Goal: Information Seeking & Learning: Learn about a topic

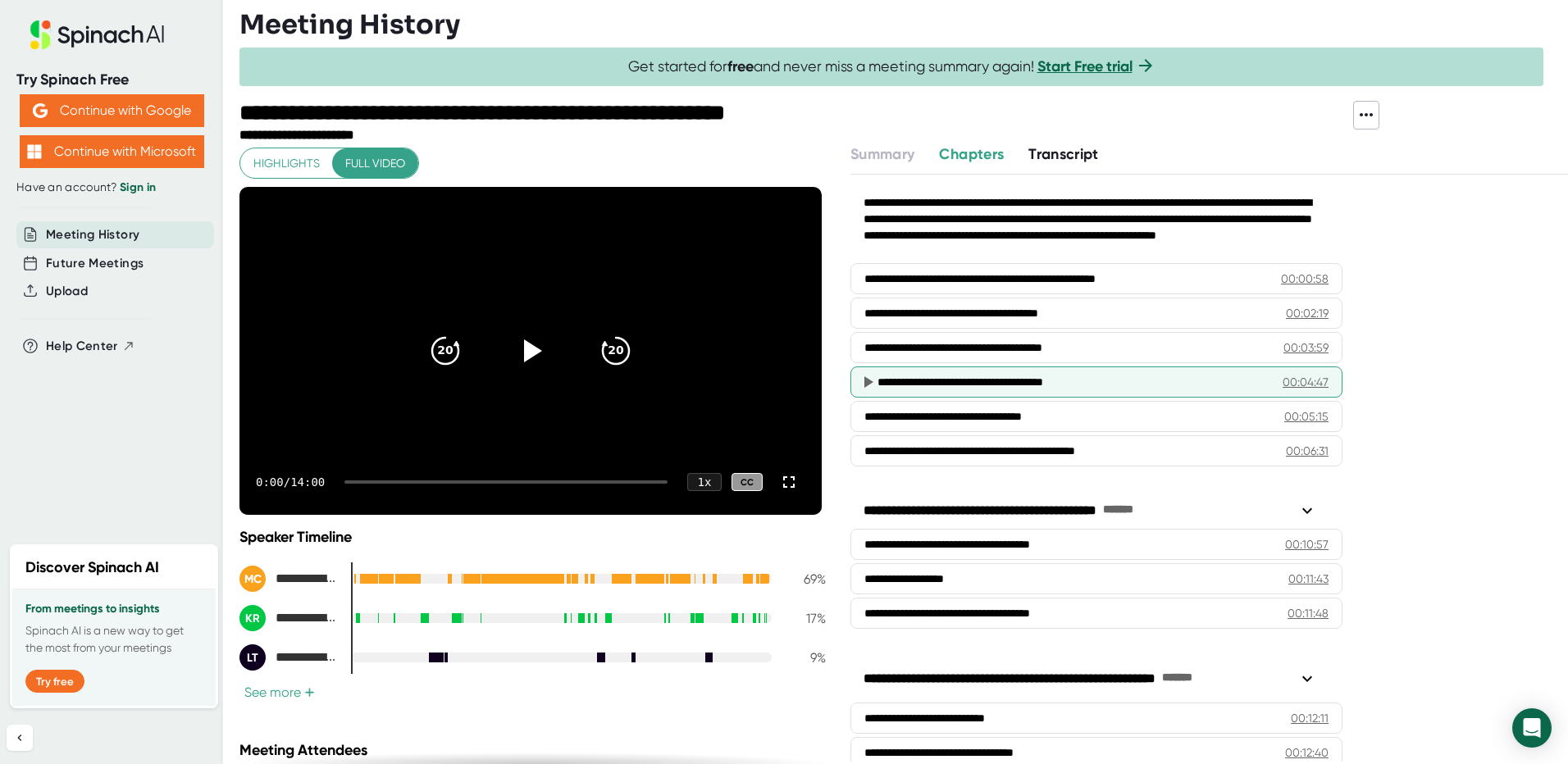
scroll to position [164, 0]
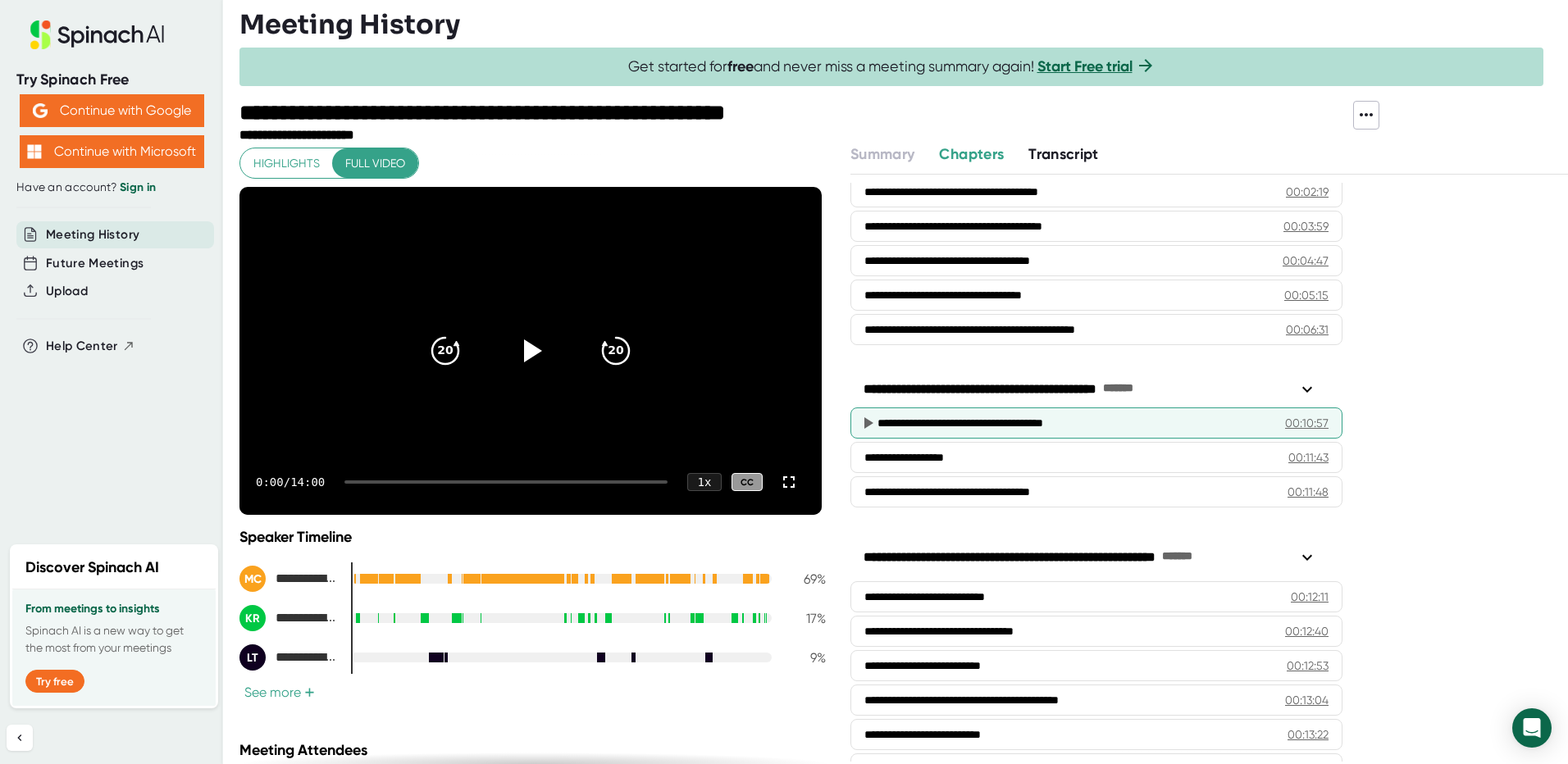
click at [862, 418] on icon at bounding box center [868, 423] width 20 height 20
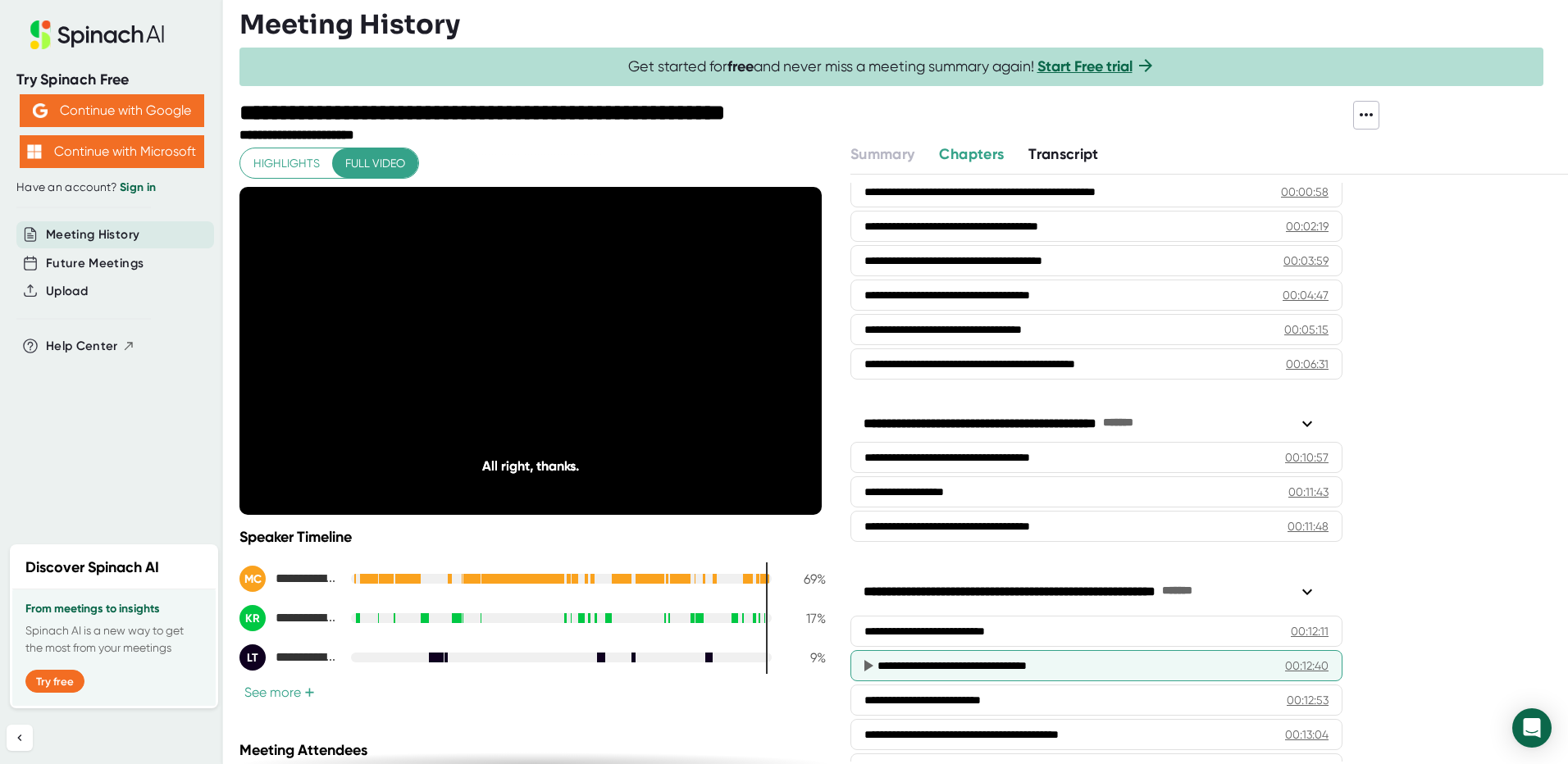
scroll to position [0, 0]
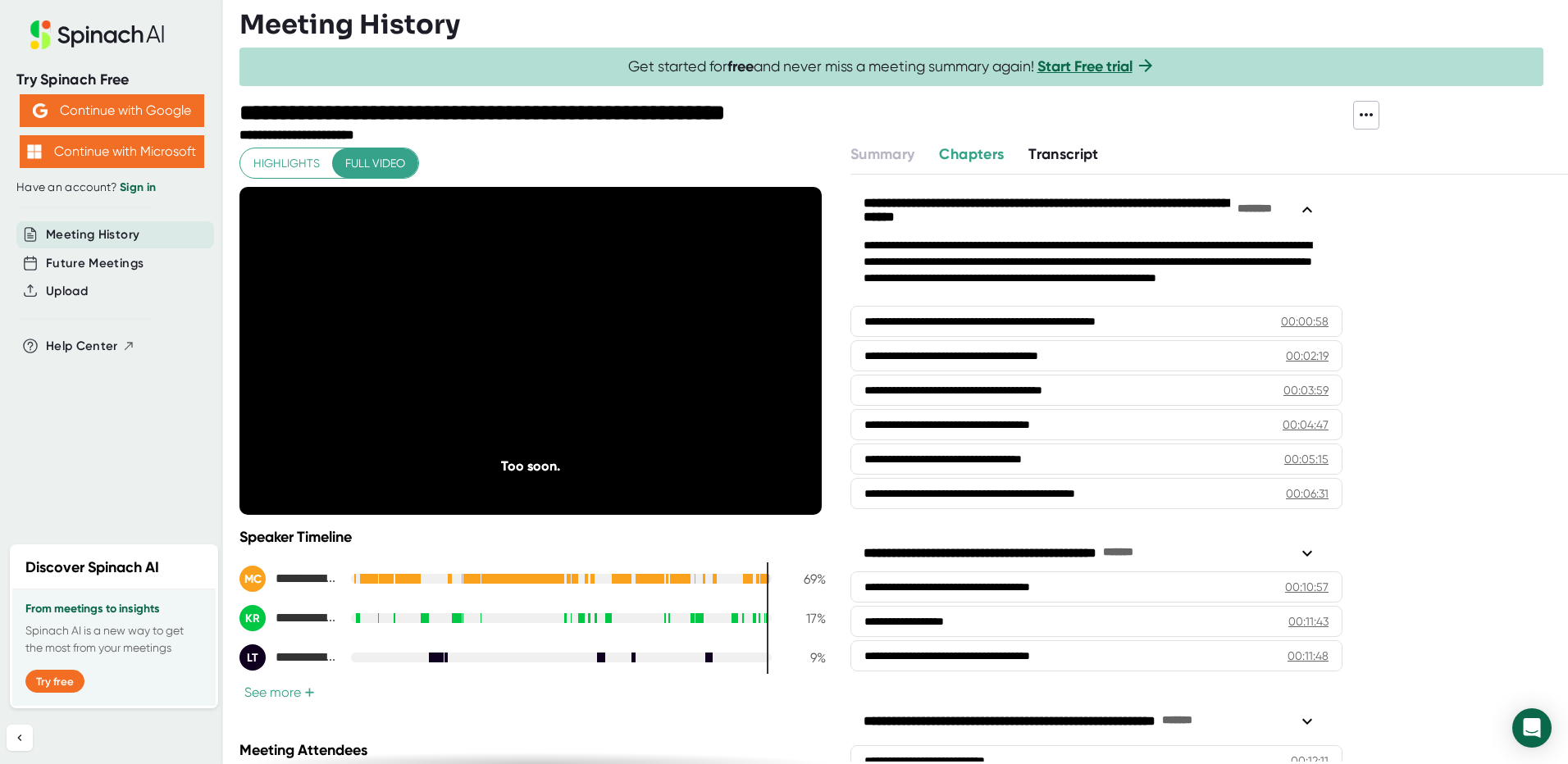
click at [1067, 139] on div at bounding box center [1094, 122] width 518 height 43
click at [1063, 153] on span "Transcript" at bounding box center [1063, 154] width 71 height 18
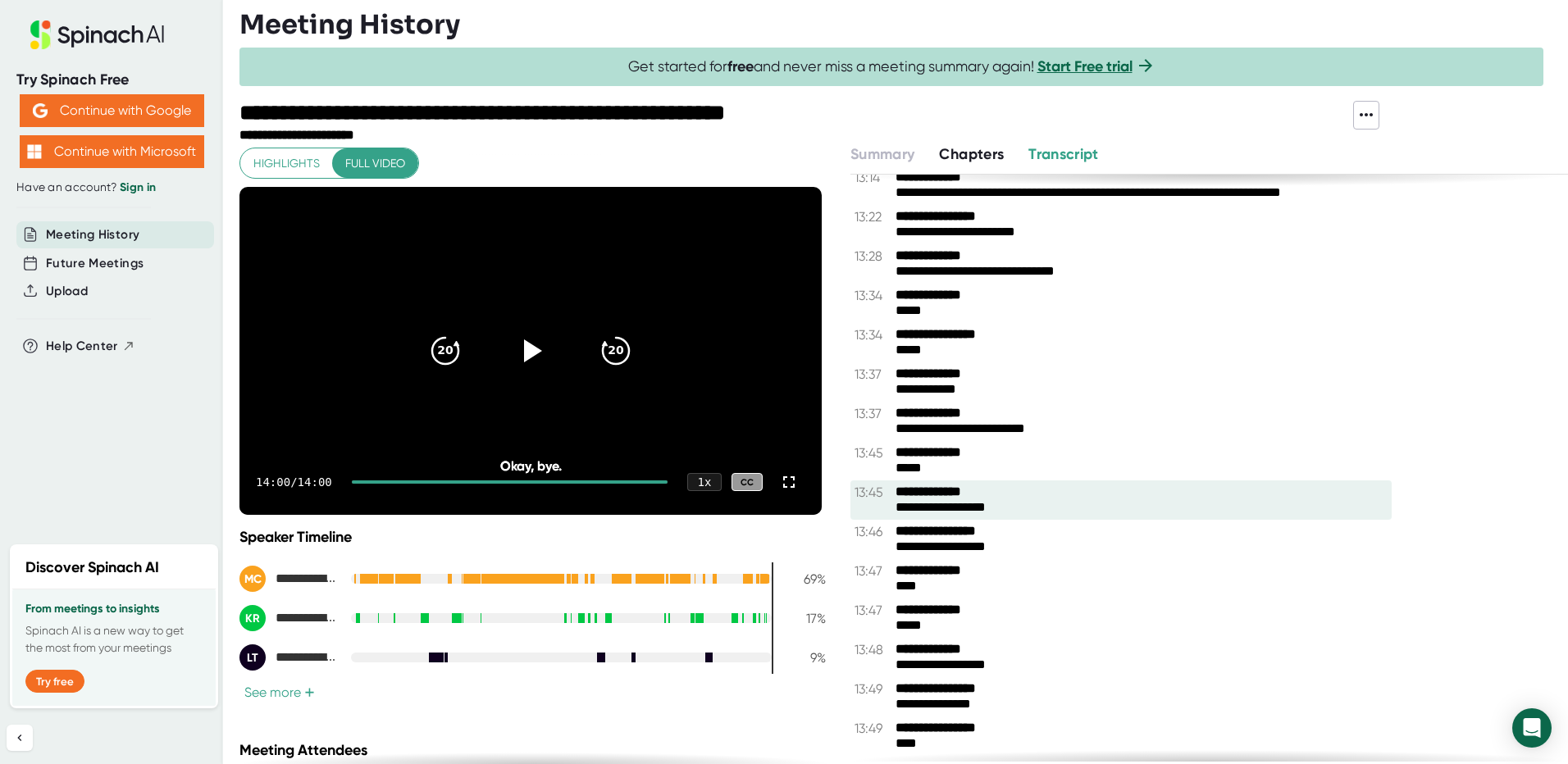
scroll to position [8099, 0]
